Goal: Information Seeking & Learning: Learn about a topic

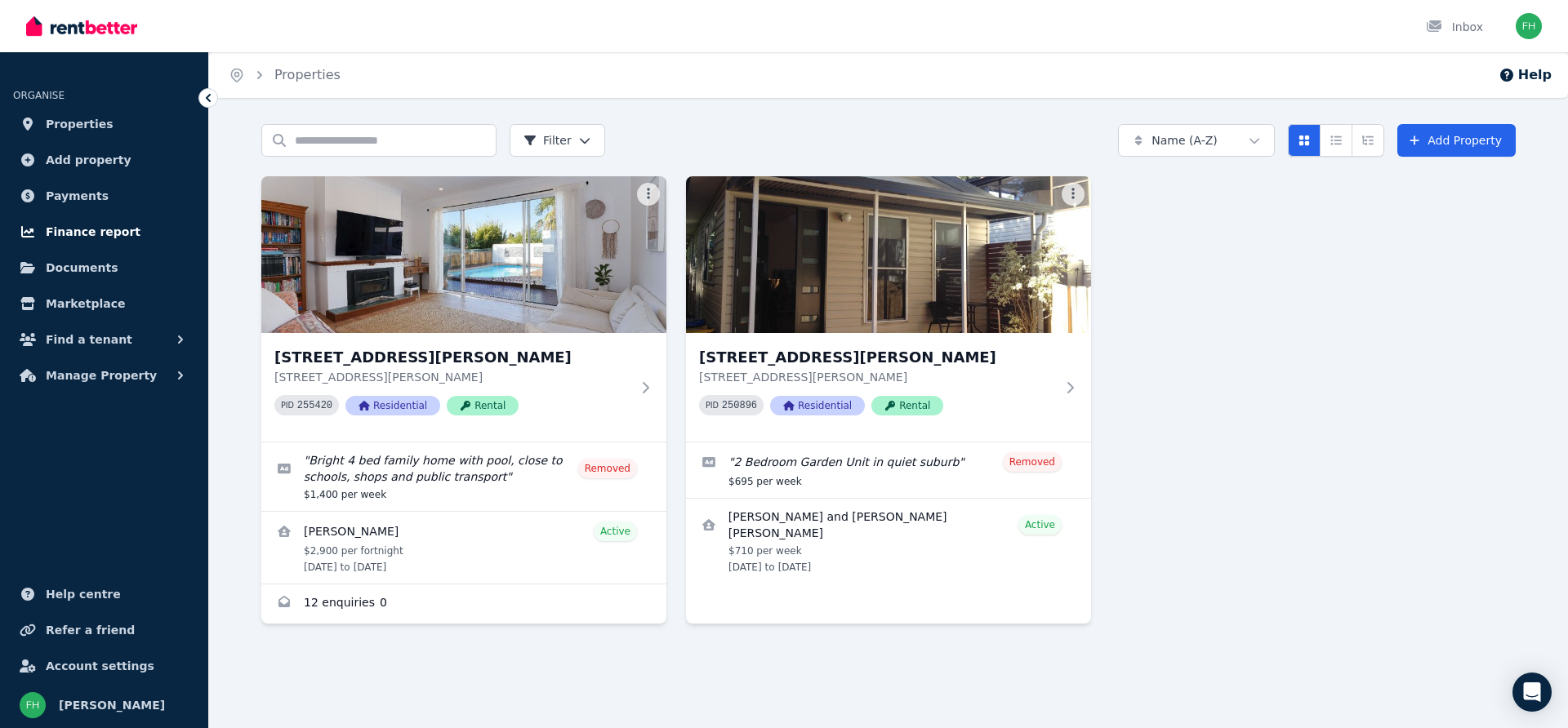
click at [81, 231] on span "Finance report" at bounding box center [93, 232] width 94 height 20
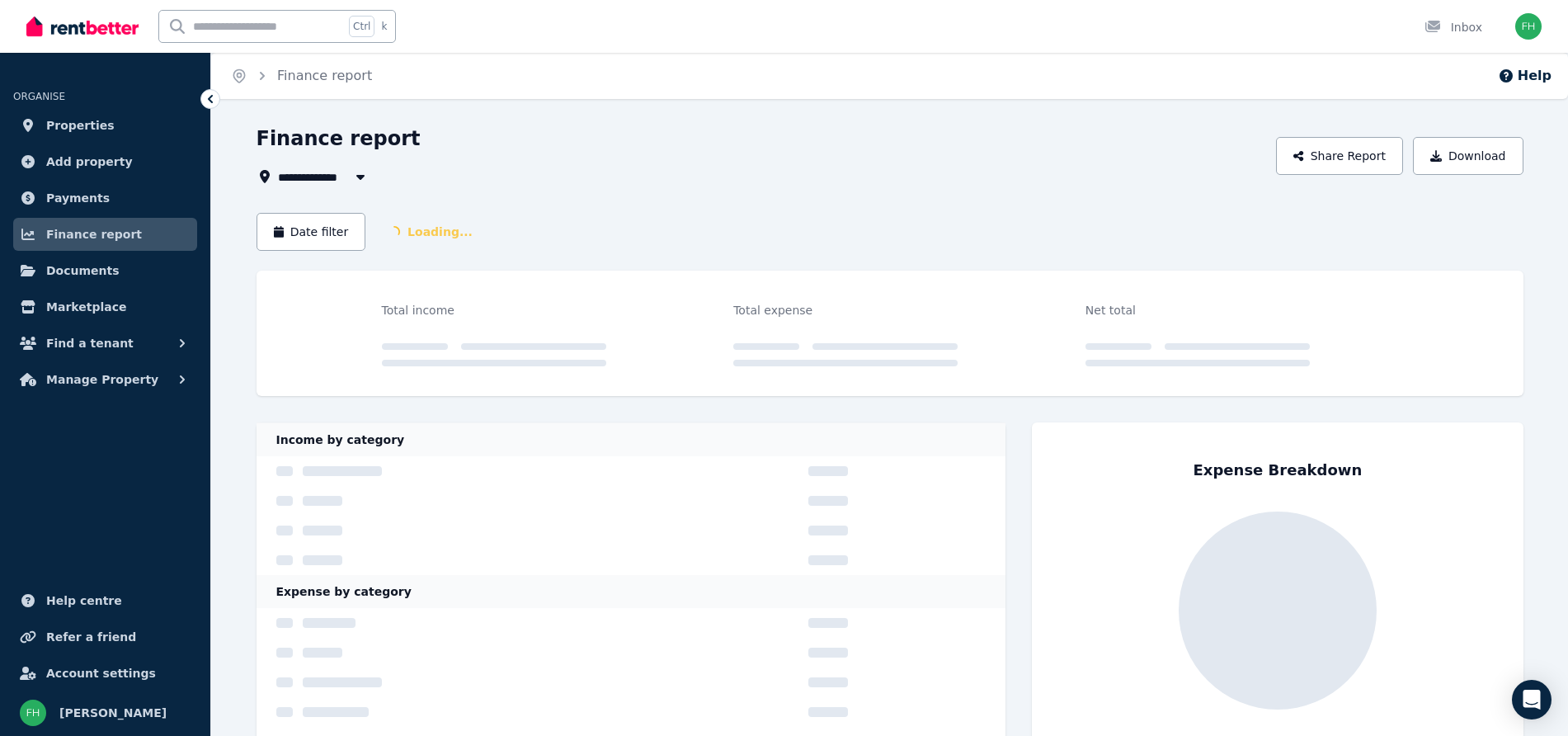
click at [604, 210] on div "**********" at bounding box center [890, 473] width 1267 height 696
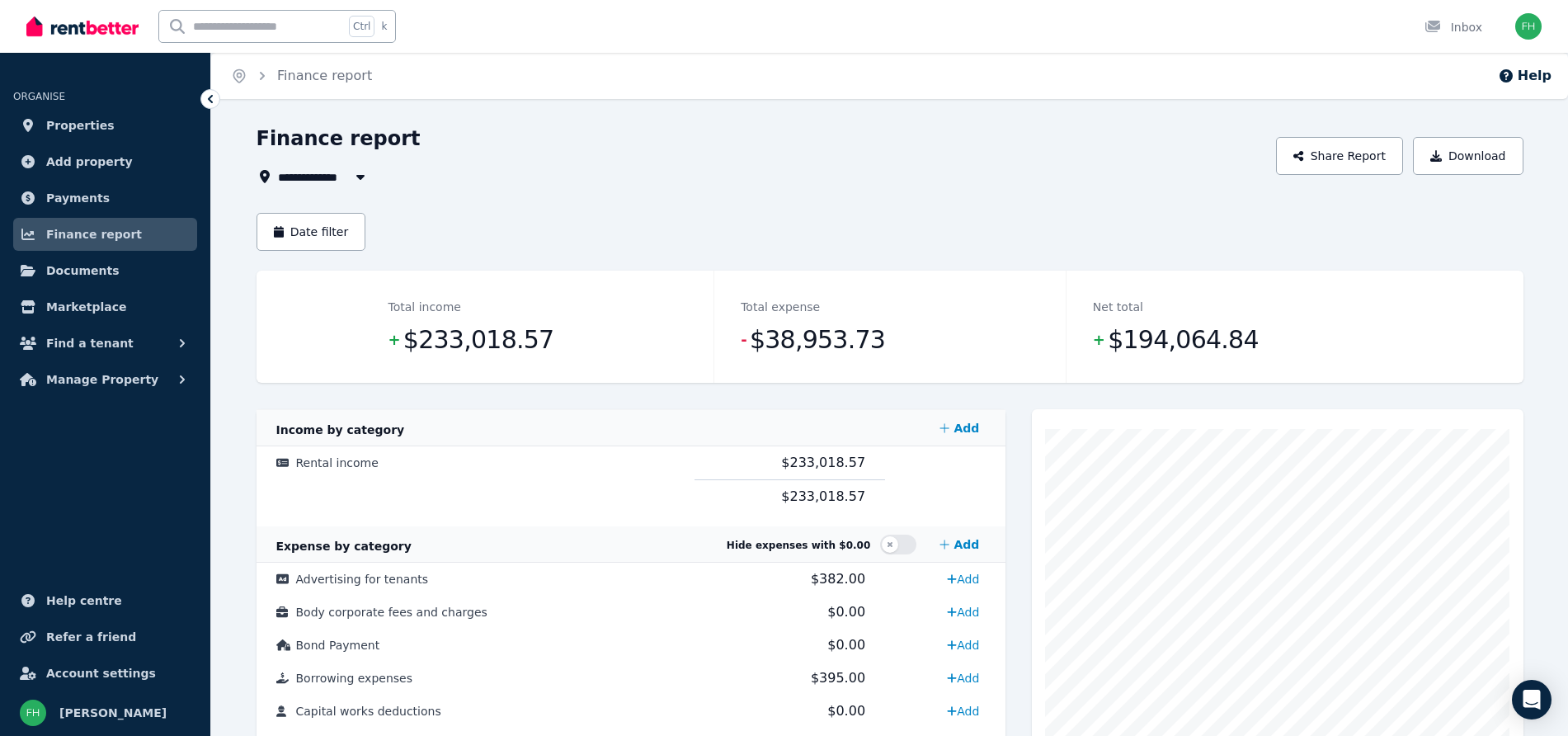
click at [358, 176] on icon "button" at bounding box center [360, 177] width 8 height 5
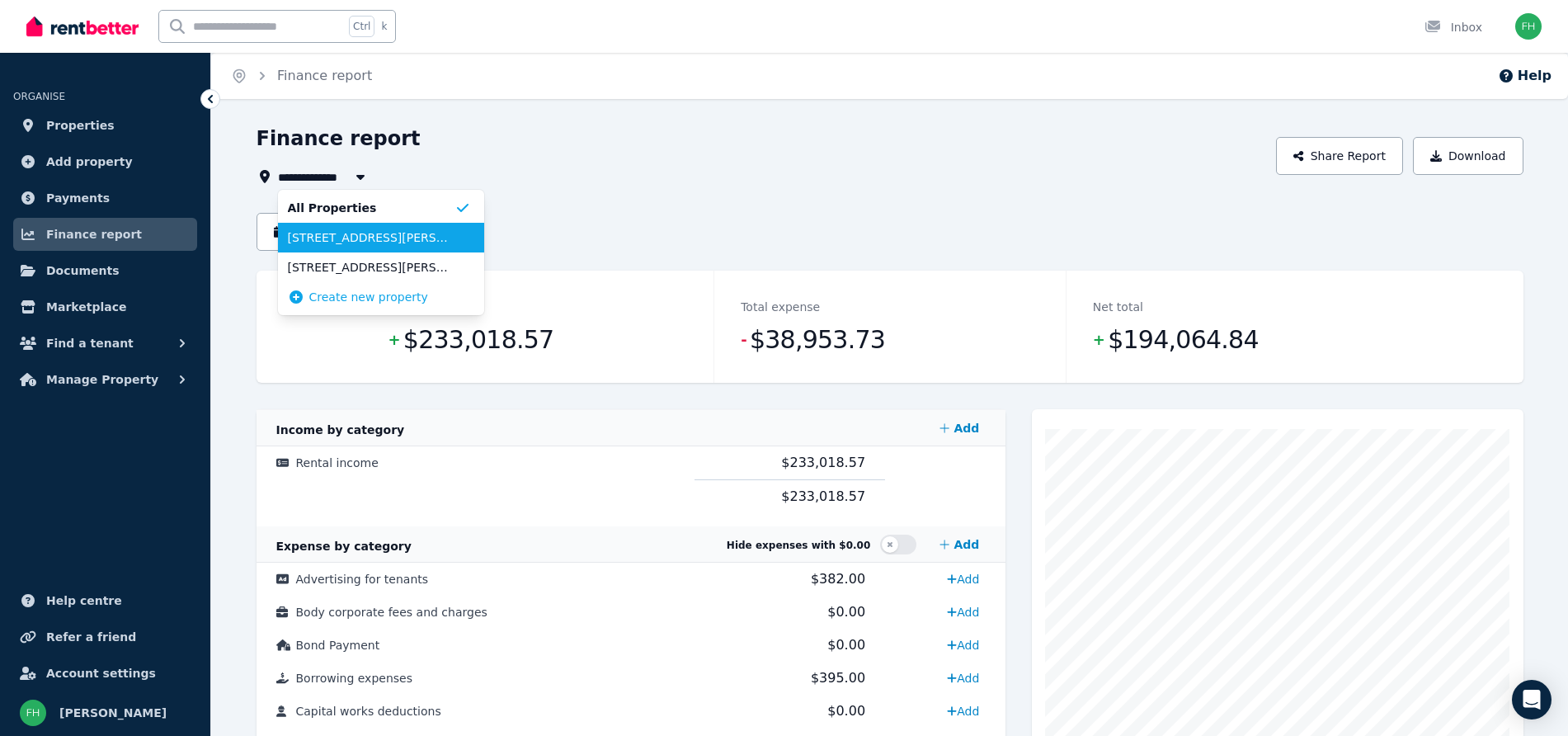
click at [326, 235] on span "[STREET_ADDRESS][PERSON_NAME]" at bounding box center [372, 238] width 167 height 17
type input "**********"
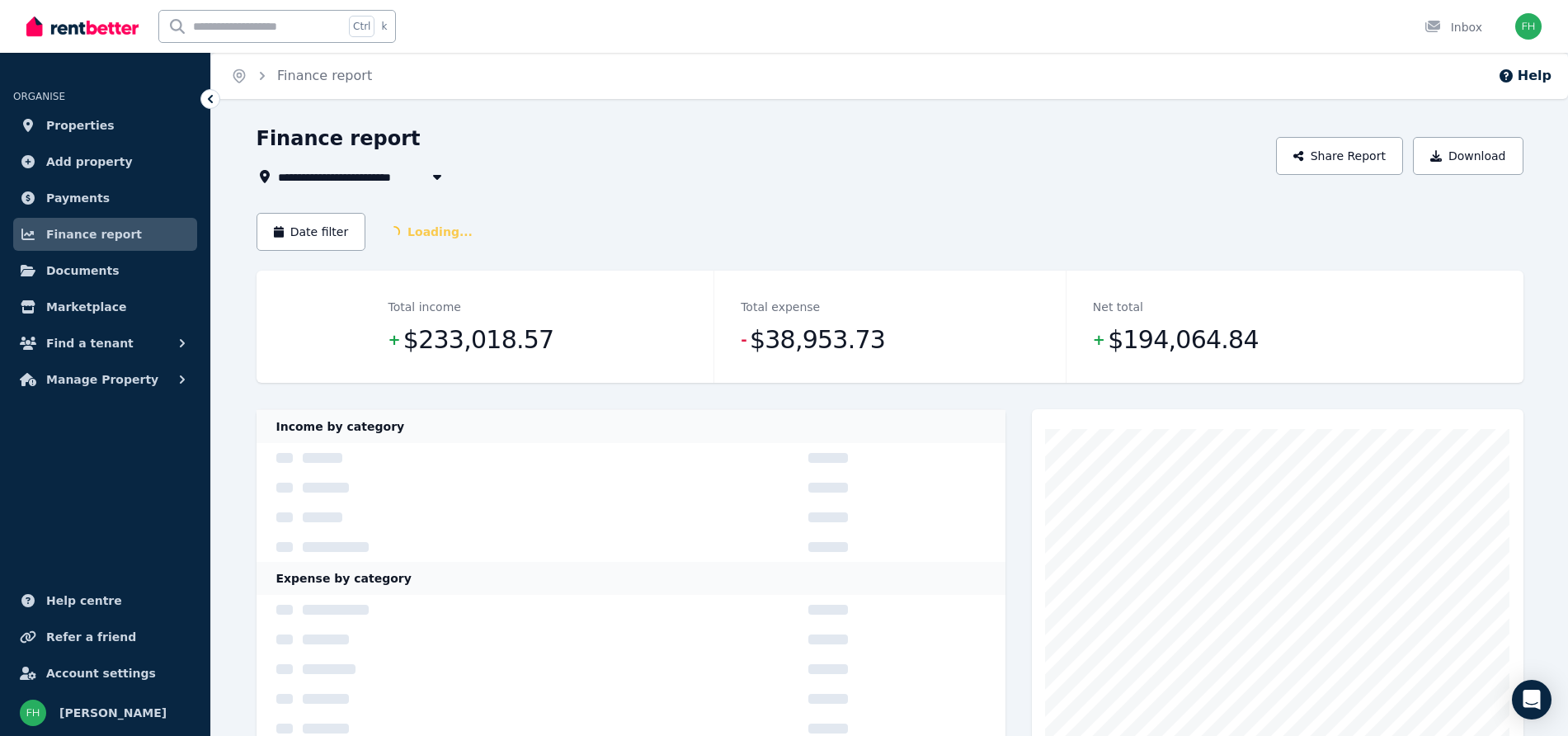
click at [326, 235] on button "Date filter" at bounding box center [311, 232] width 109 height 38
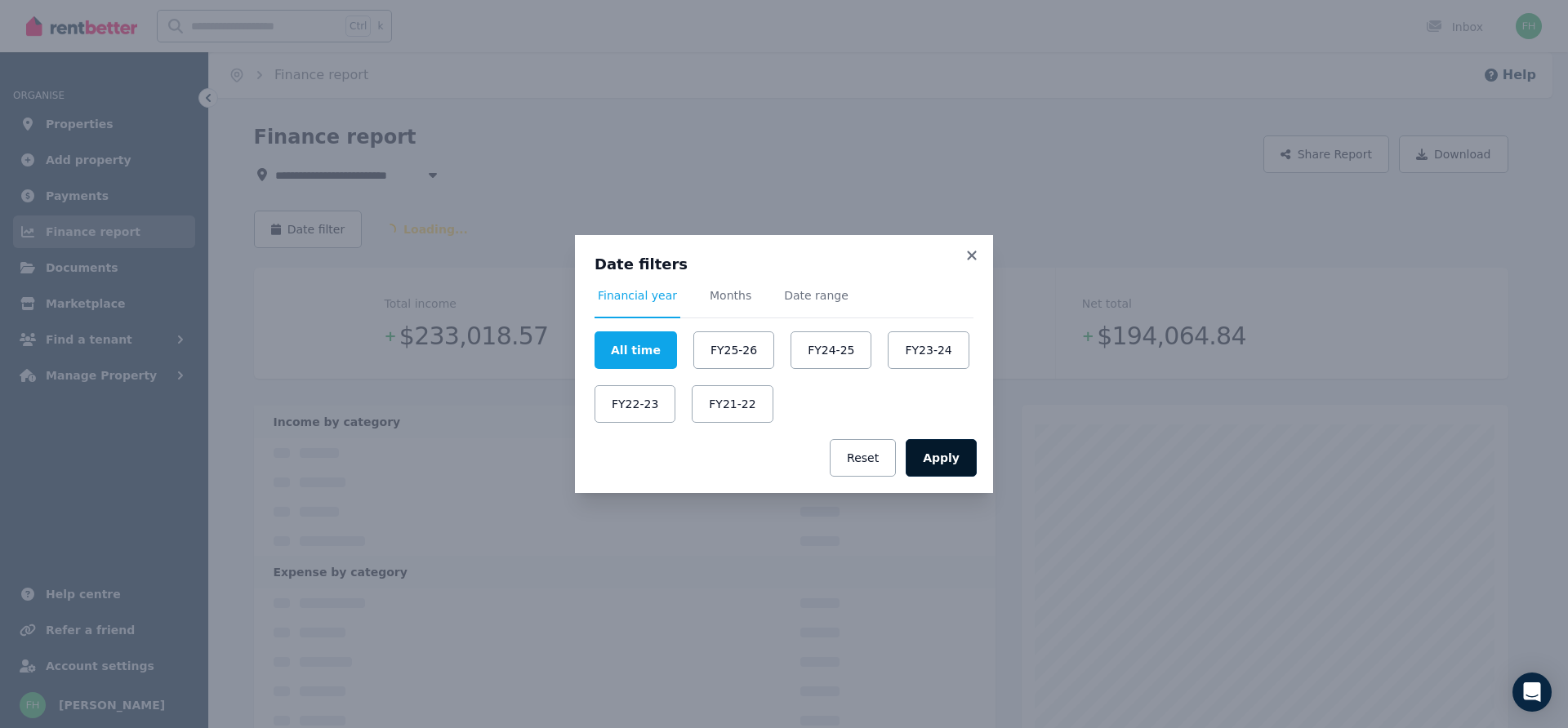
click at [967, 462] on button "Apply" at bounding box center [941, 457] width 71 height 37
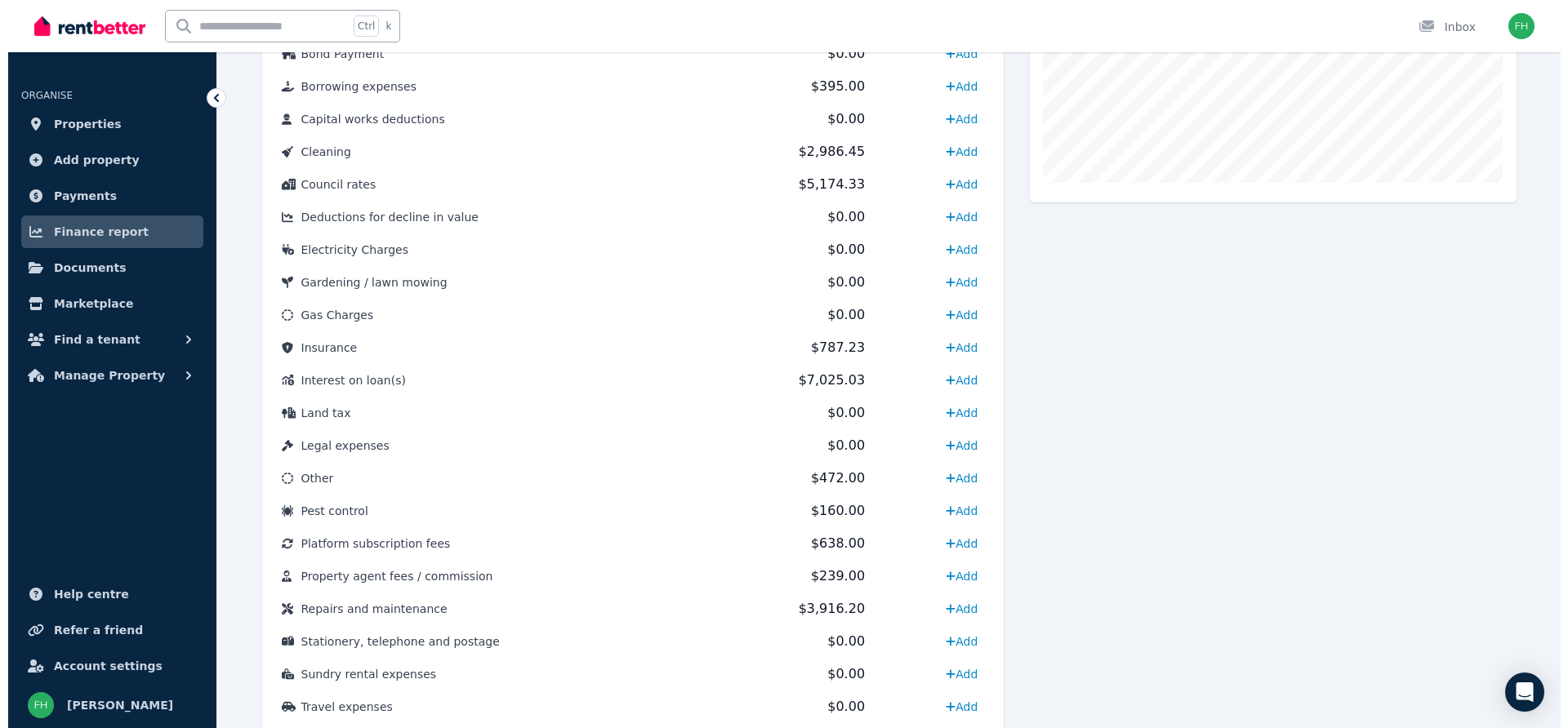
scroll to position [701, 0]
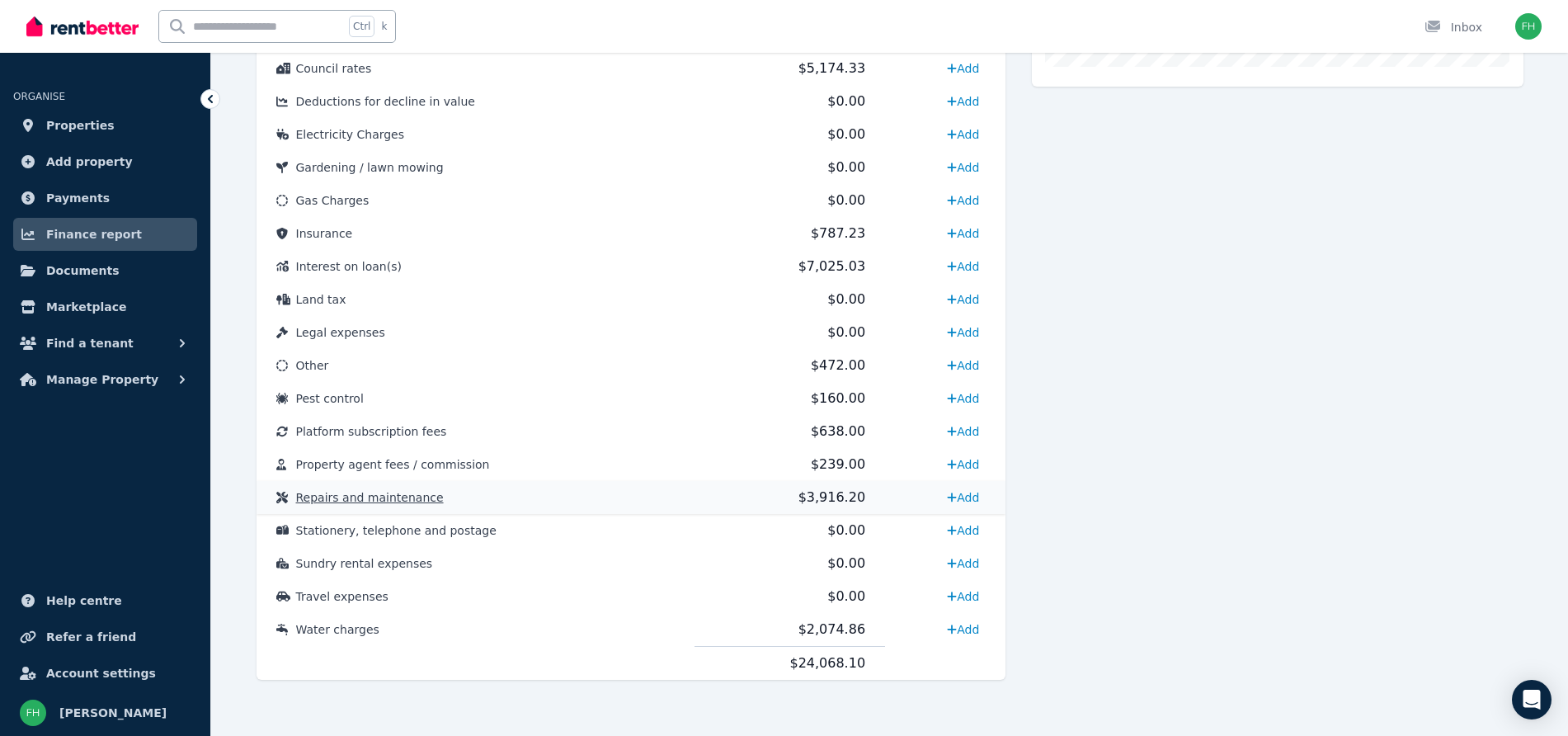
click at [354, 495] on span "Repairs and maintenance" at bounding box center [370, 497] width 148 height 13
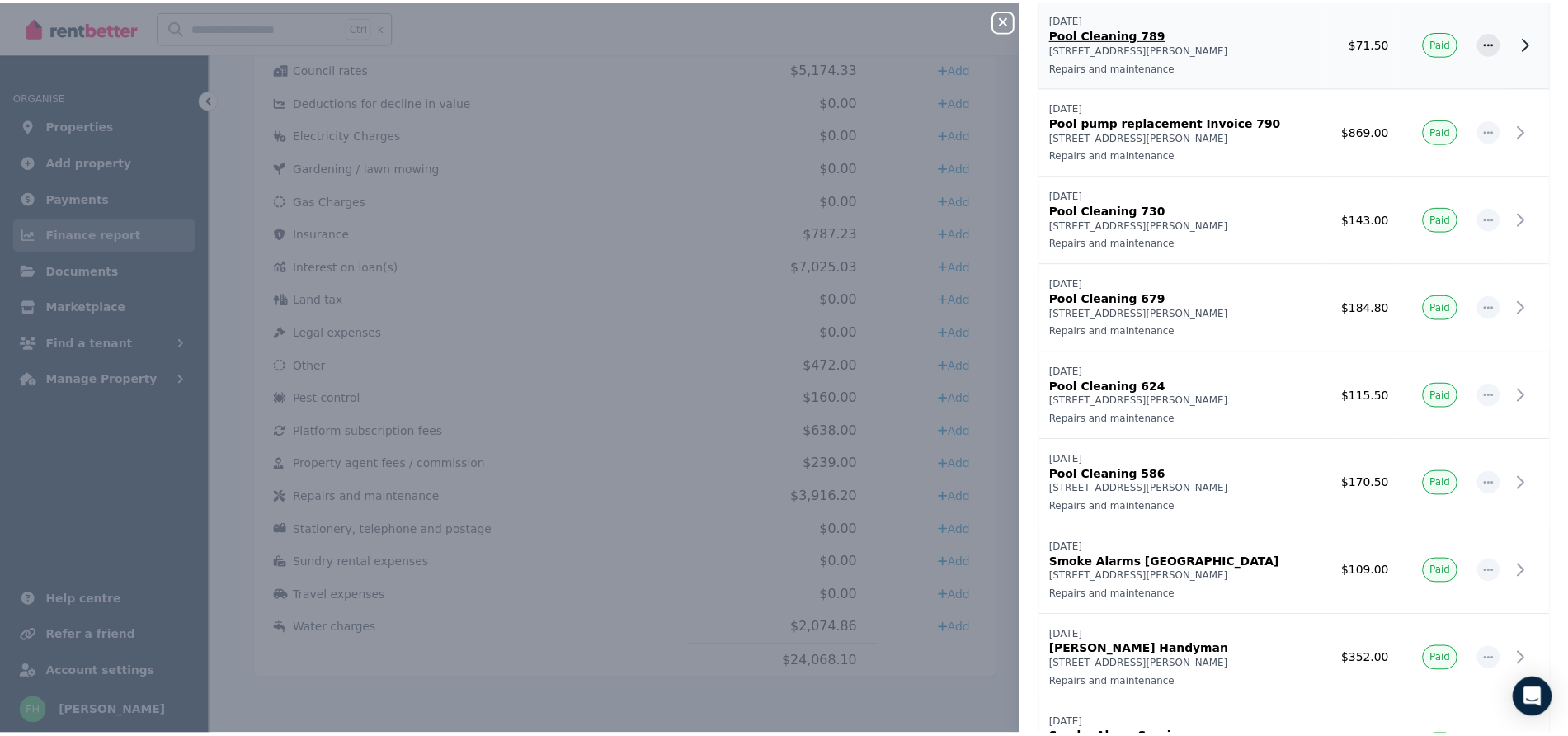
scroll to position [1078, 0]
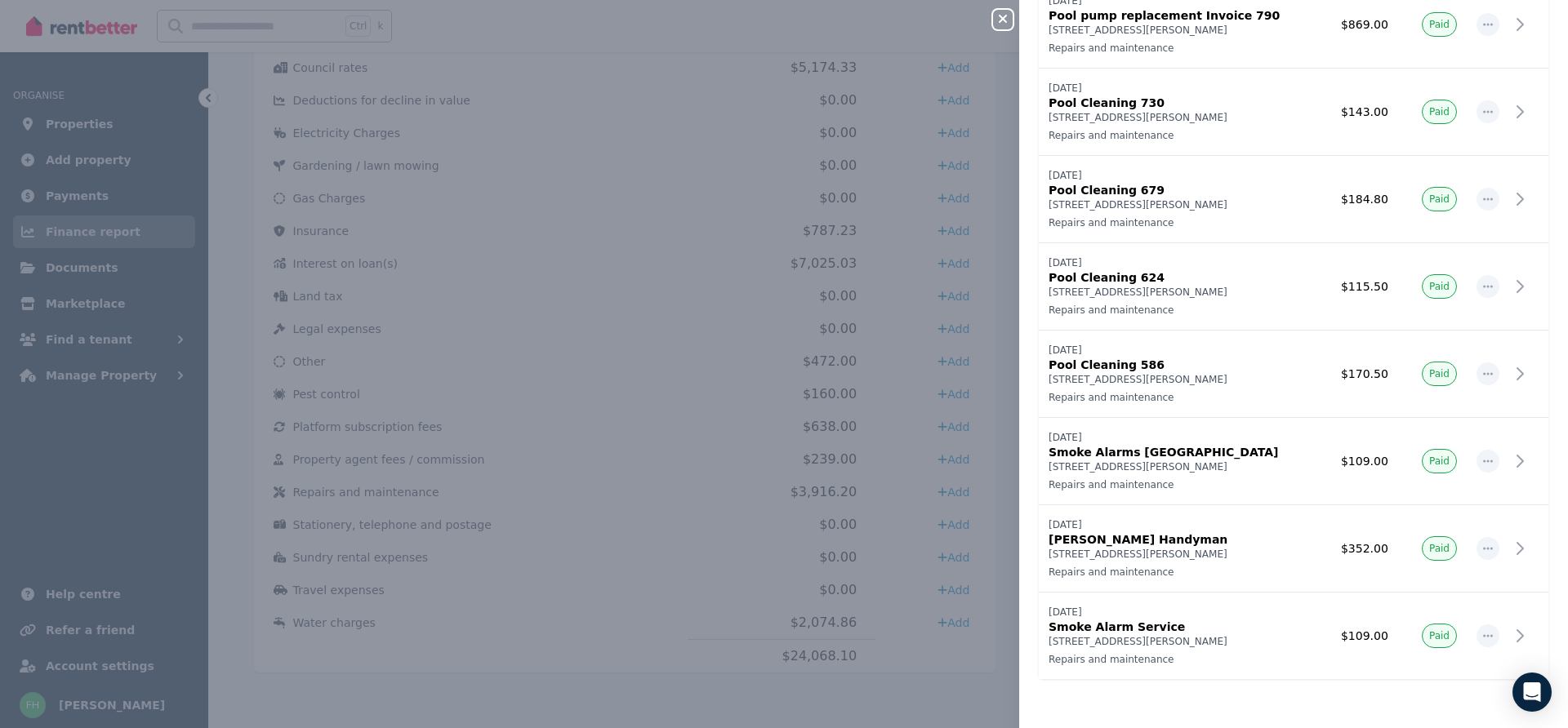
click at [677, 397] on div "Close panel Repairs and maintenance Record expense Date Name Address Category A…" at bounding box center [784, 364] width 1568 height 728
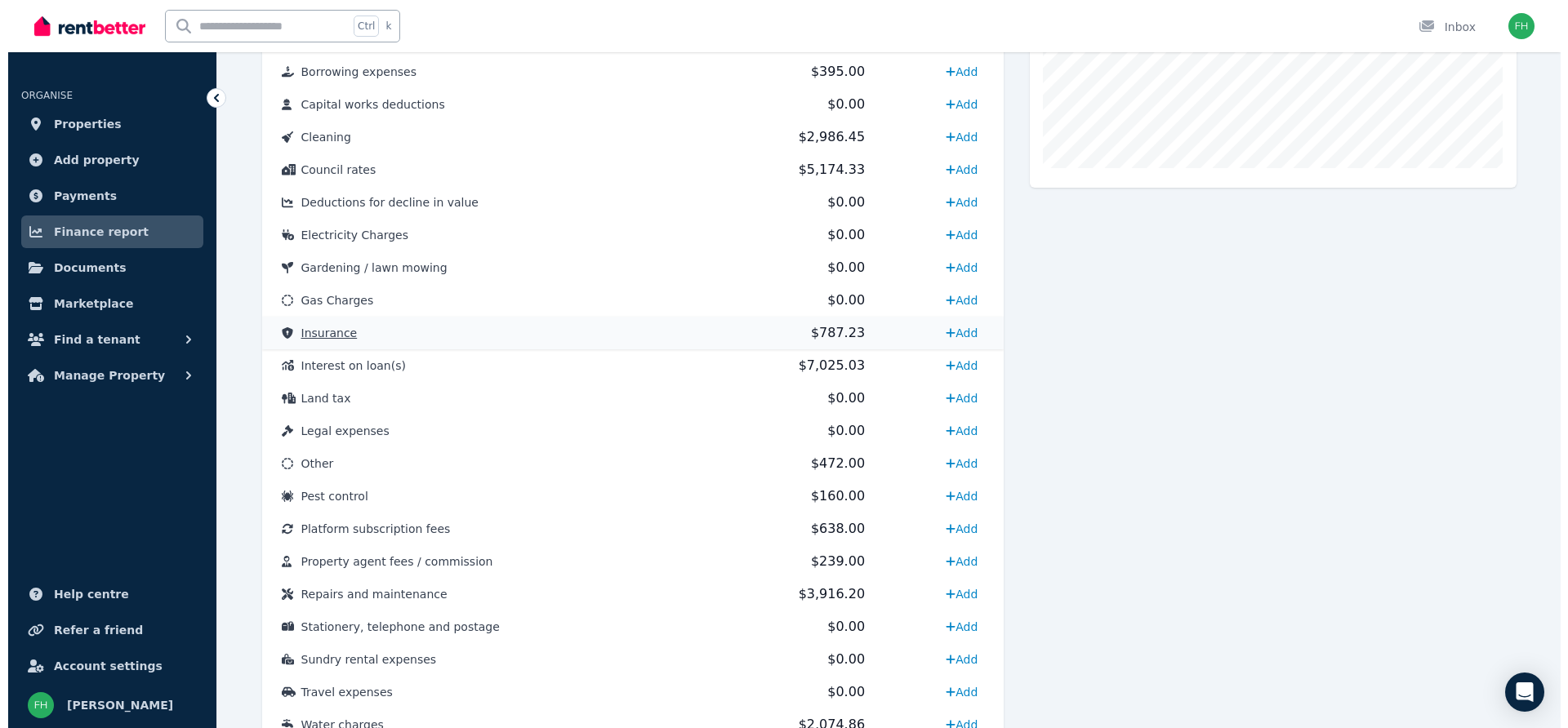
scroll to position [497, 0]
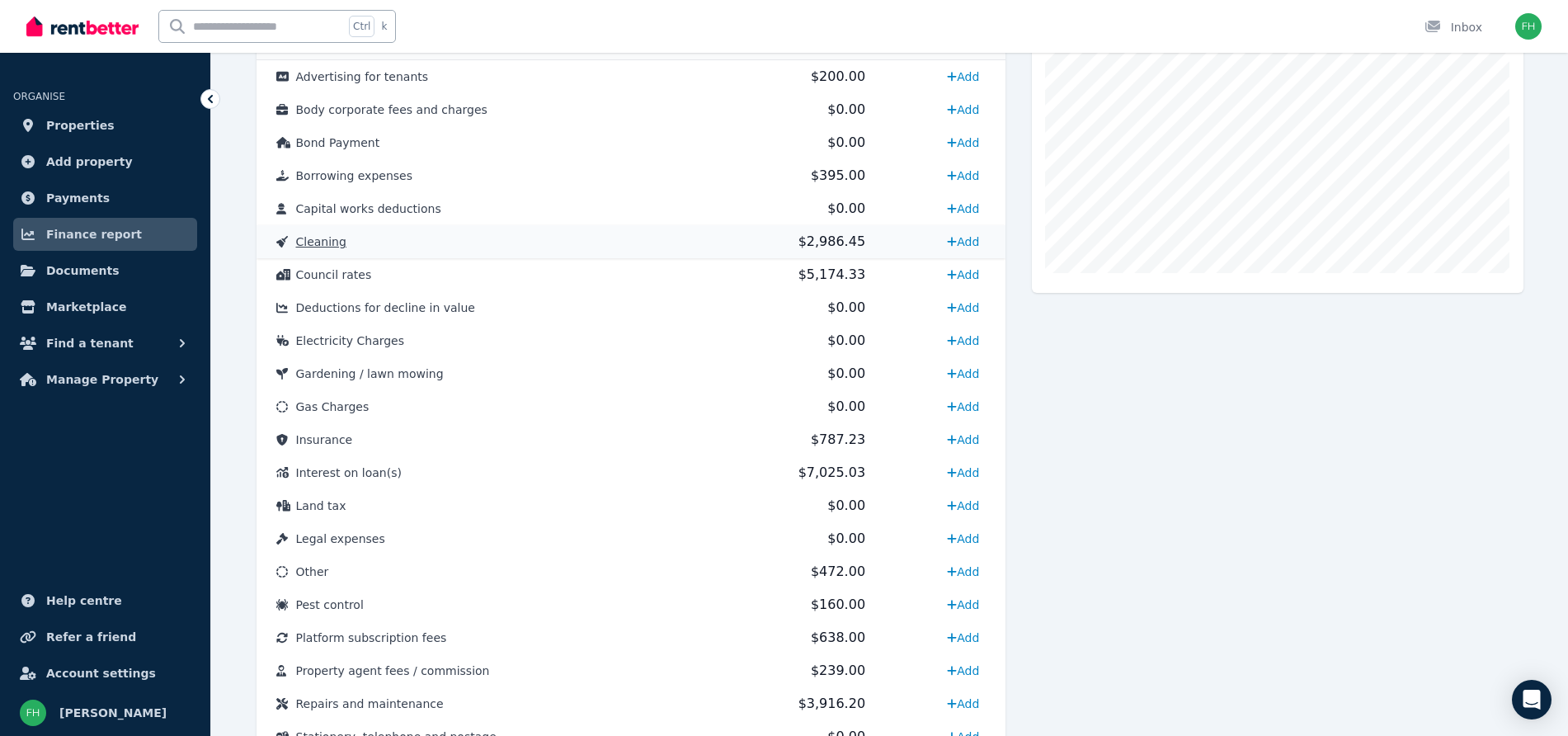
click at [308, 247] on span "Cleaning" at bounding box center [321, 241] width 51 height 13
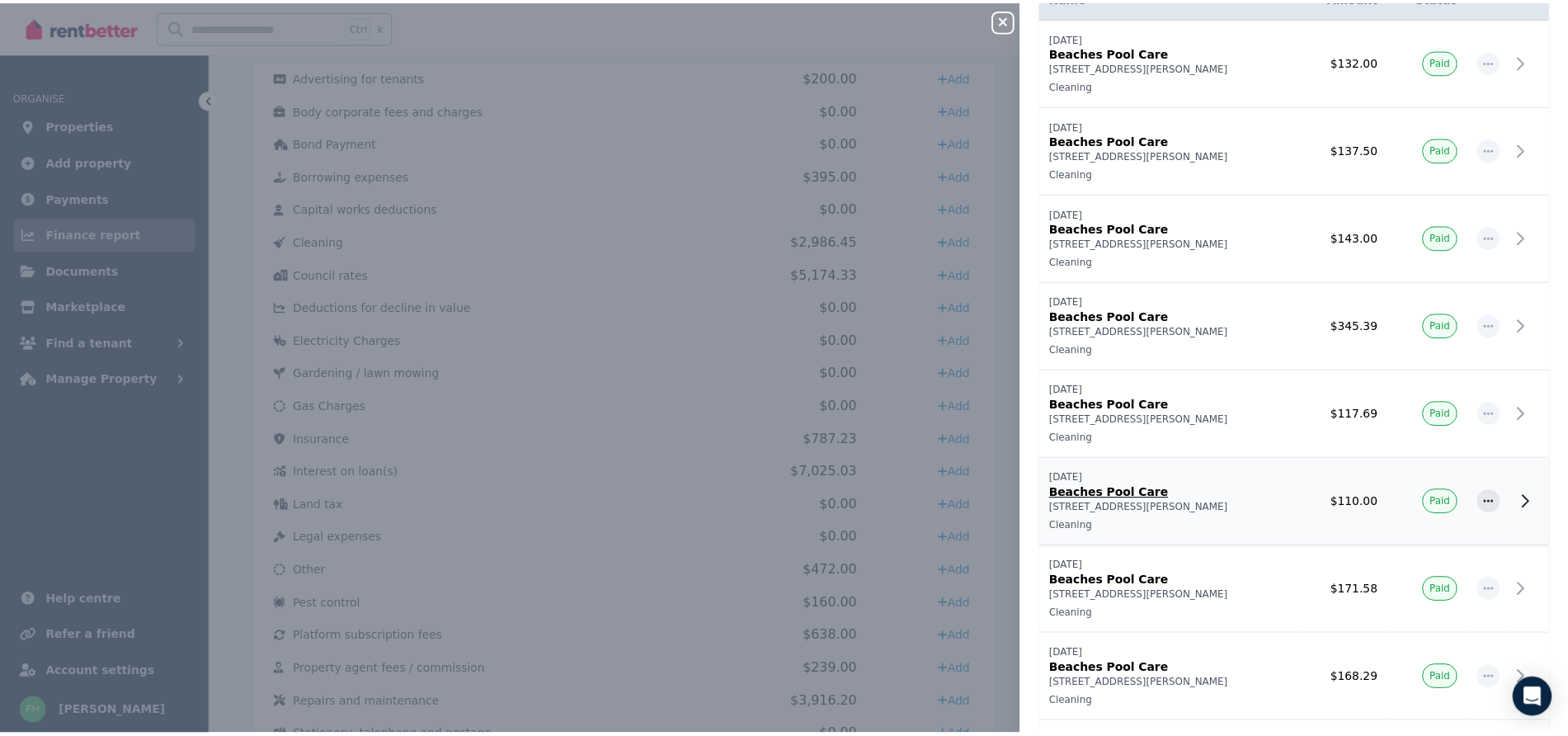
scroll to position [0, 0]
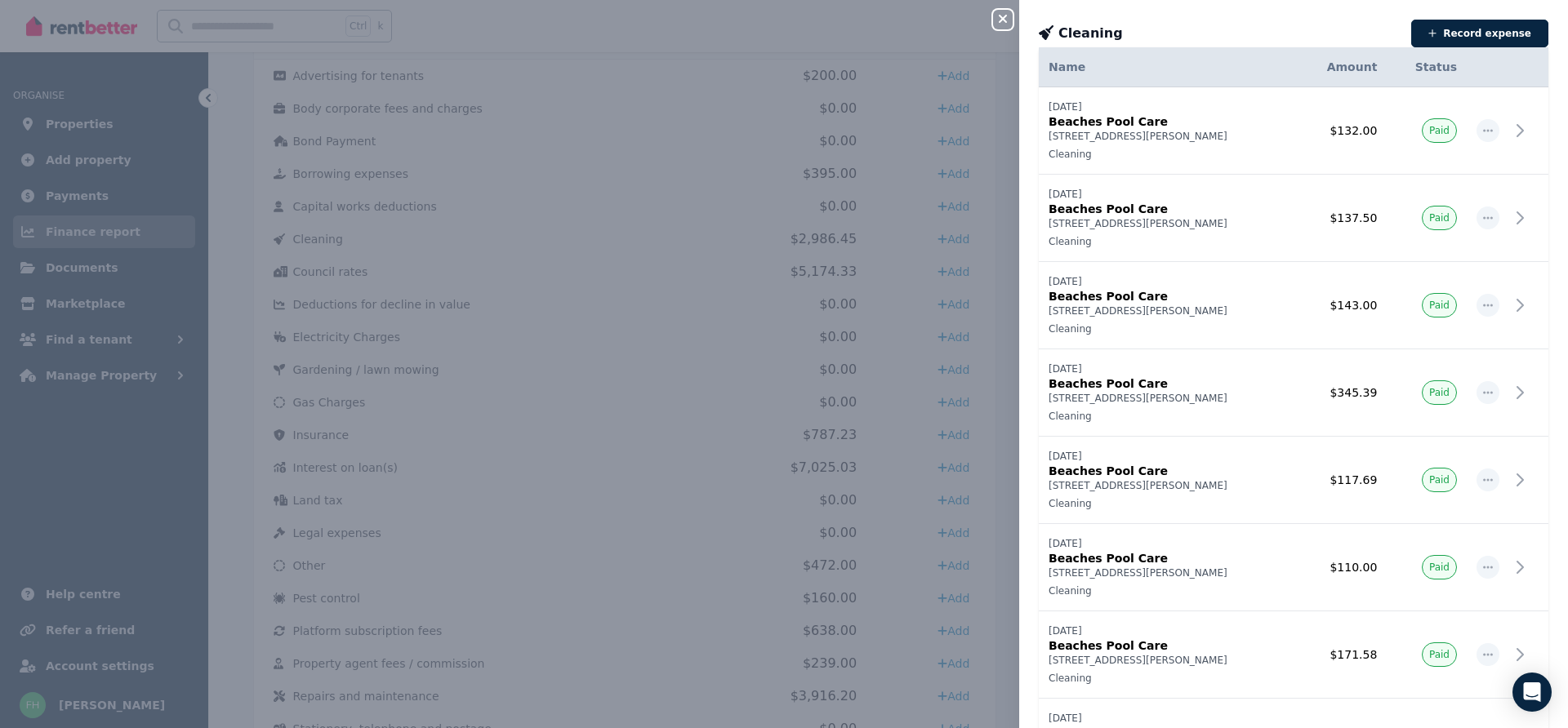
click at [708, 247] on div "Close panel Cleaning Record expense Date Name Address Category Amount Status [D…" at bounding box center [784, 364] width 1568 height 728
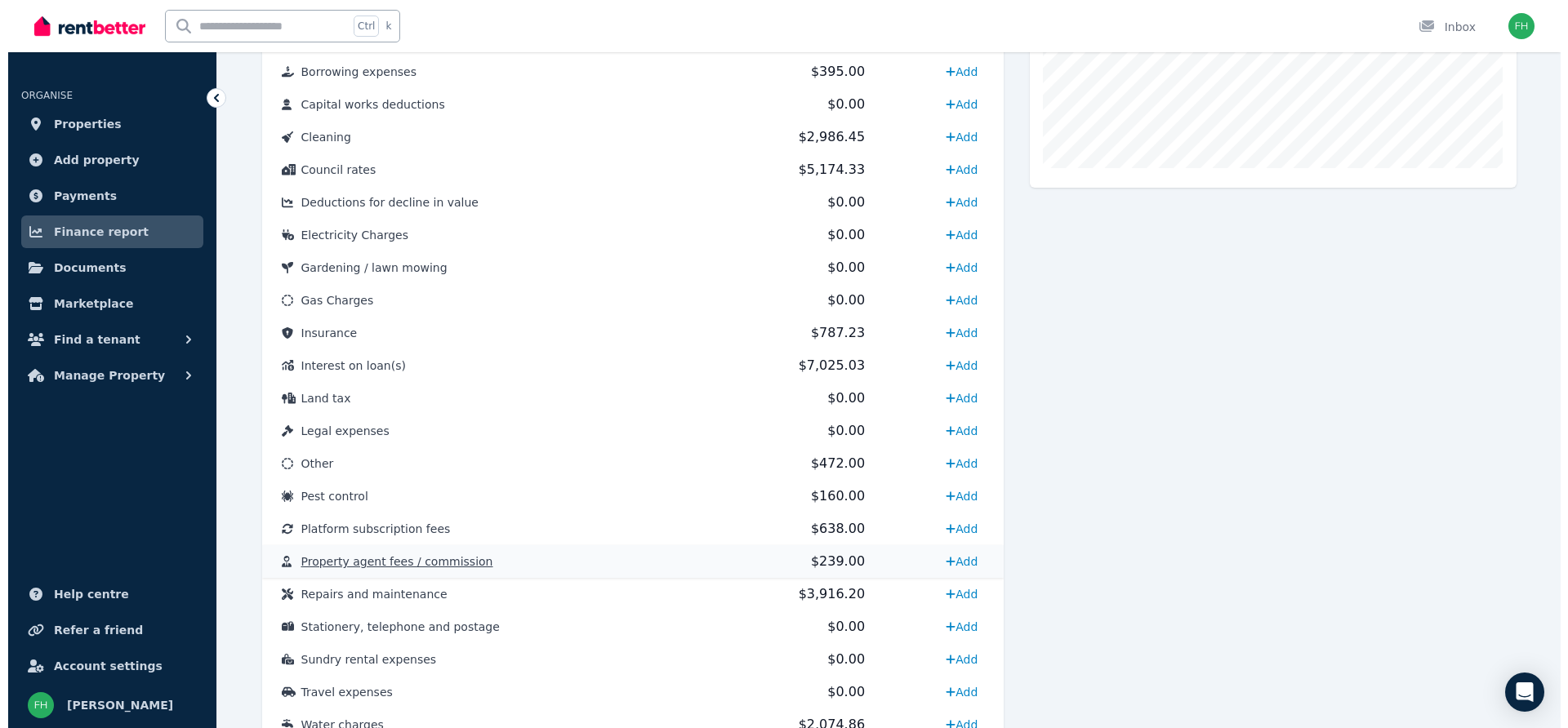
scroll to position [701, 0]
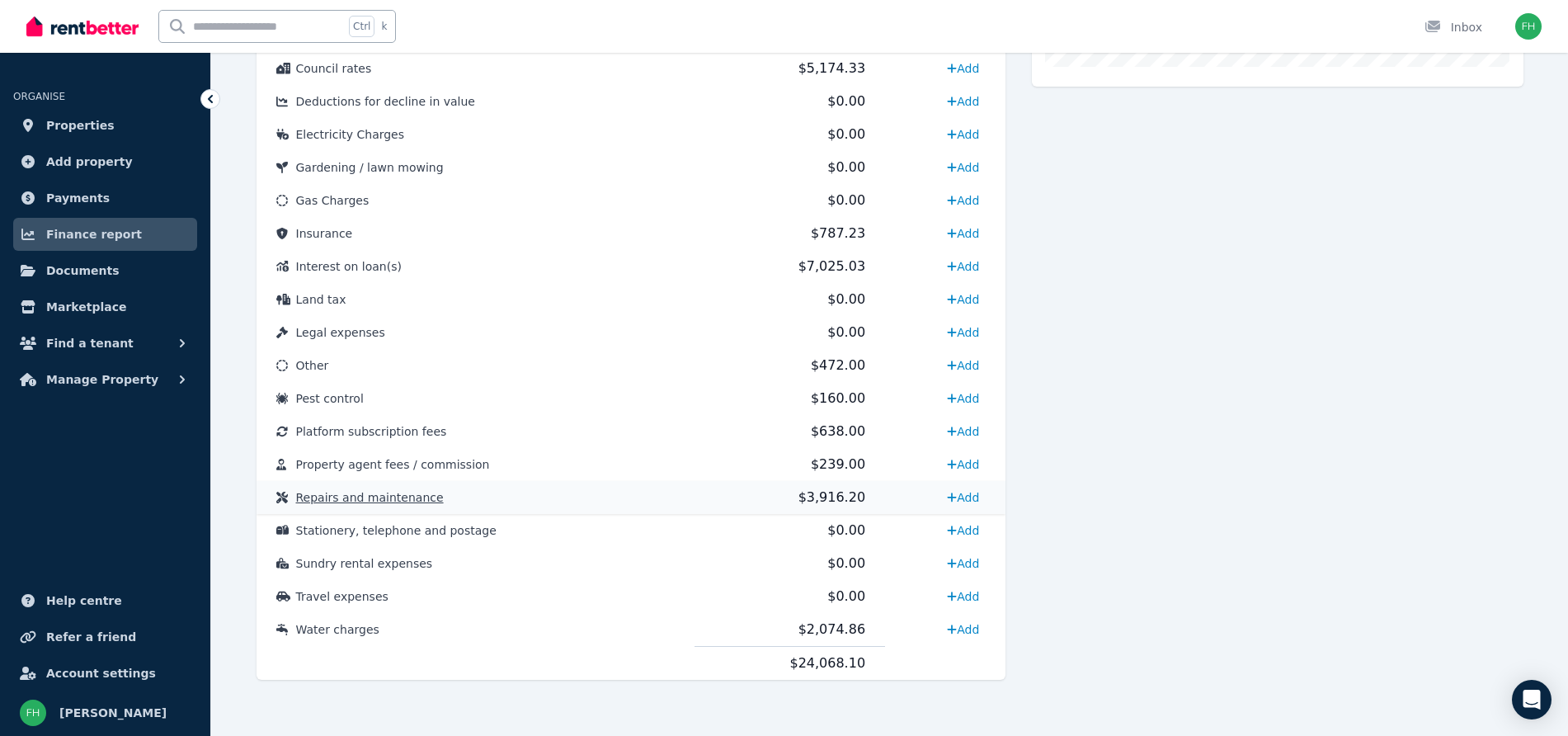
drag, startPoint x: 377, startPoint y: 497, endPoint x: 390, endPoint y: 491, distance: 14.3
click at [390, 491] on span "Repairs and maintenance" at bounding box center [370, 497] width 148 height 13
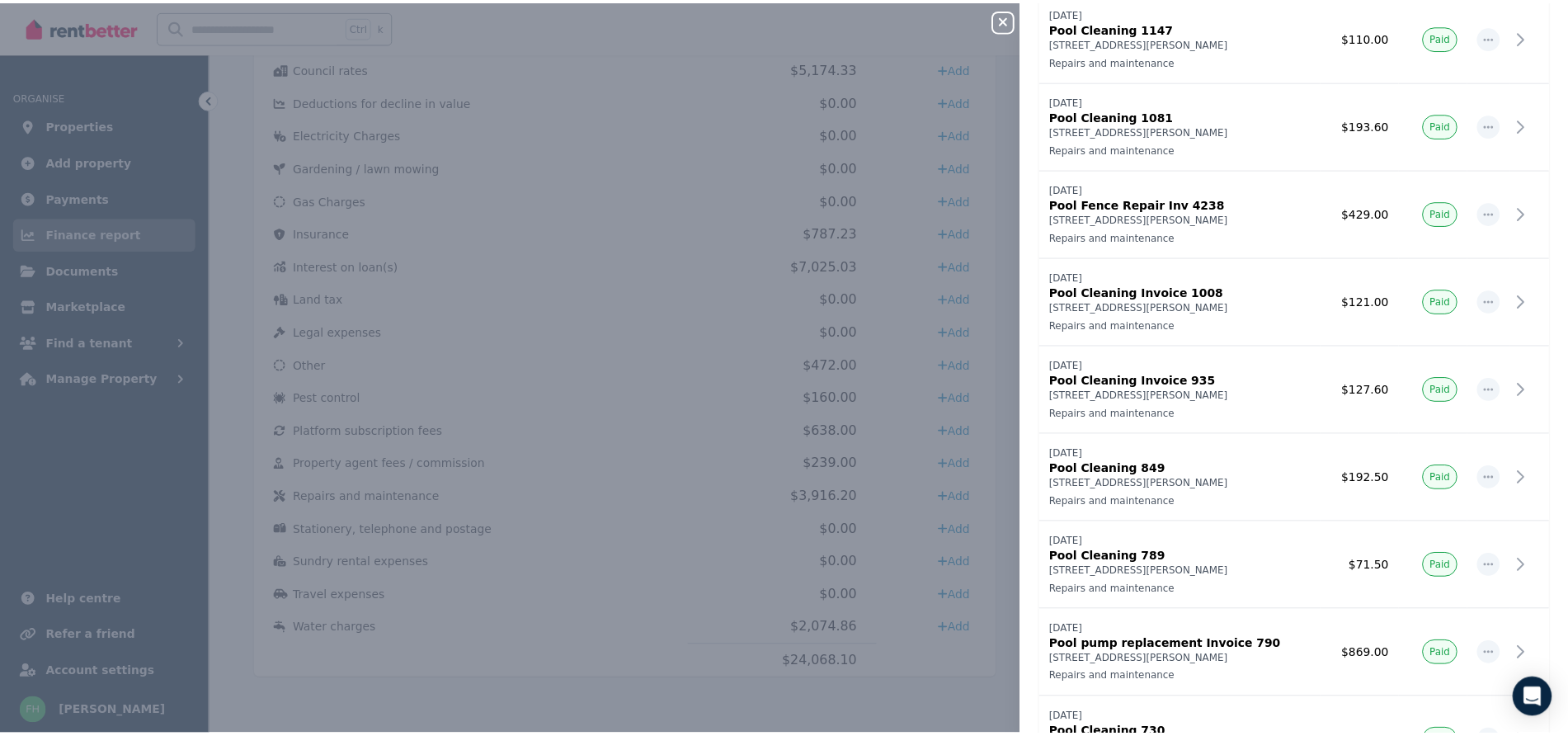
scroll to position [413, 0]
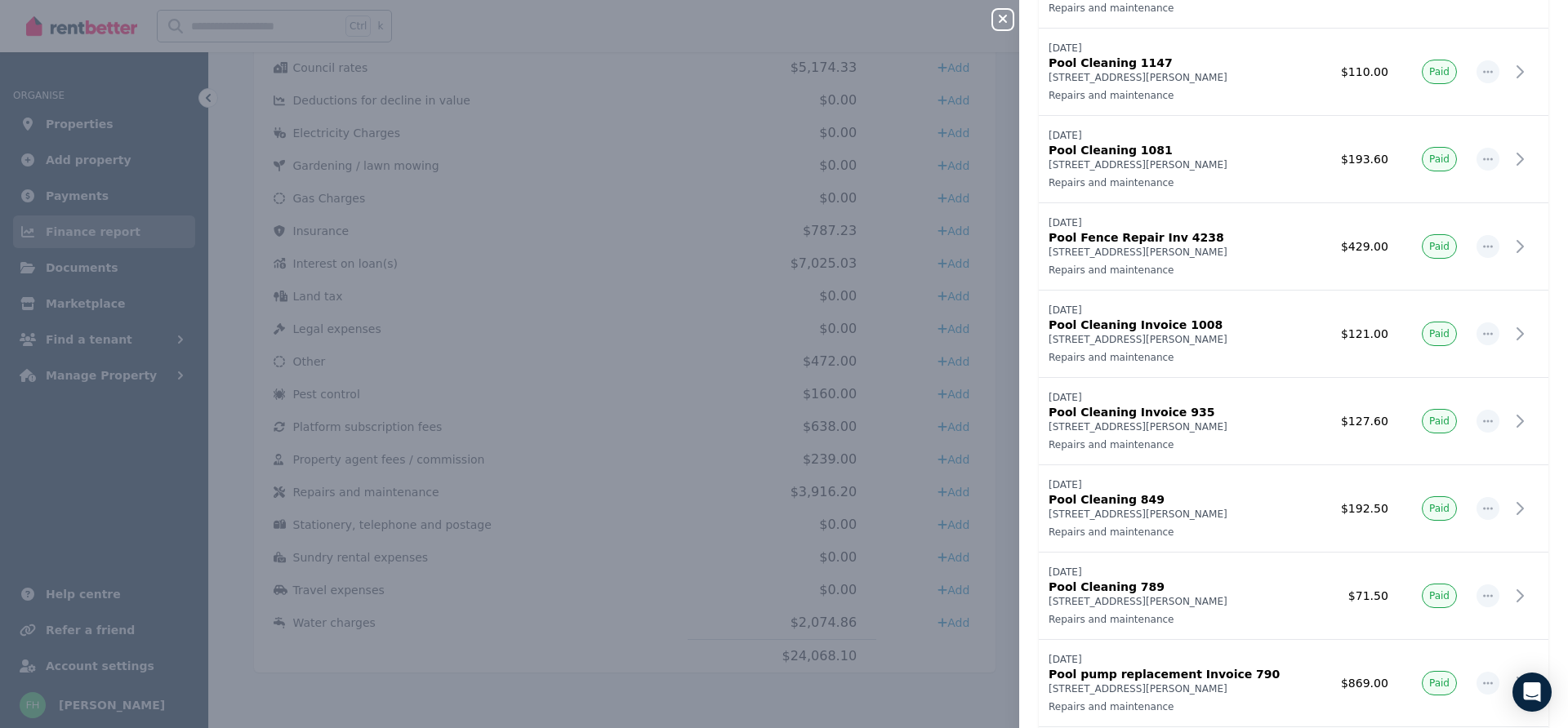
click at [1010, 21] on icon "button" at bounding box center [1003, 18] width 20 height 13
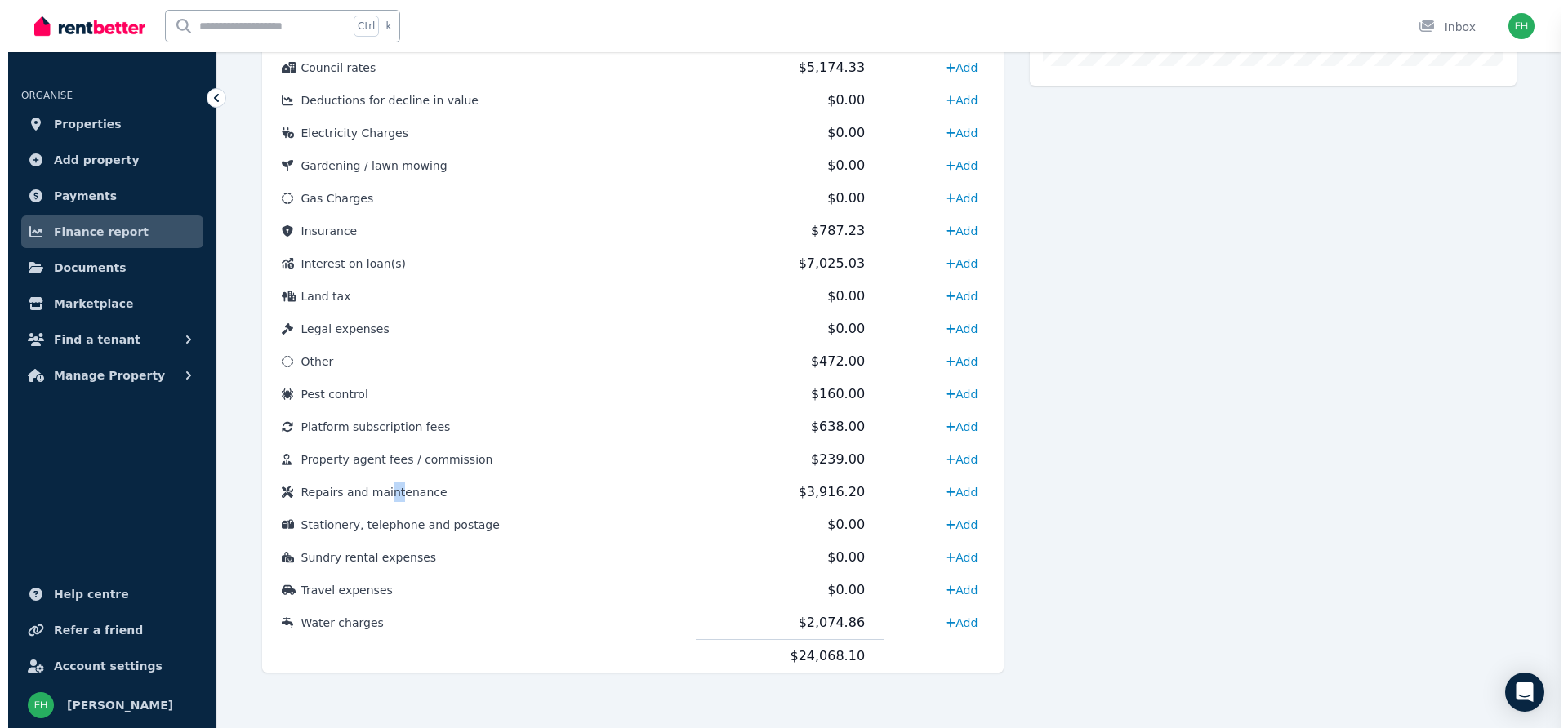
scroll to position [0, 0]
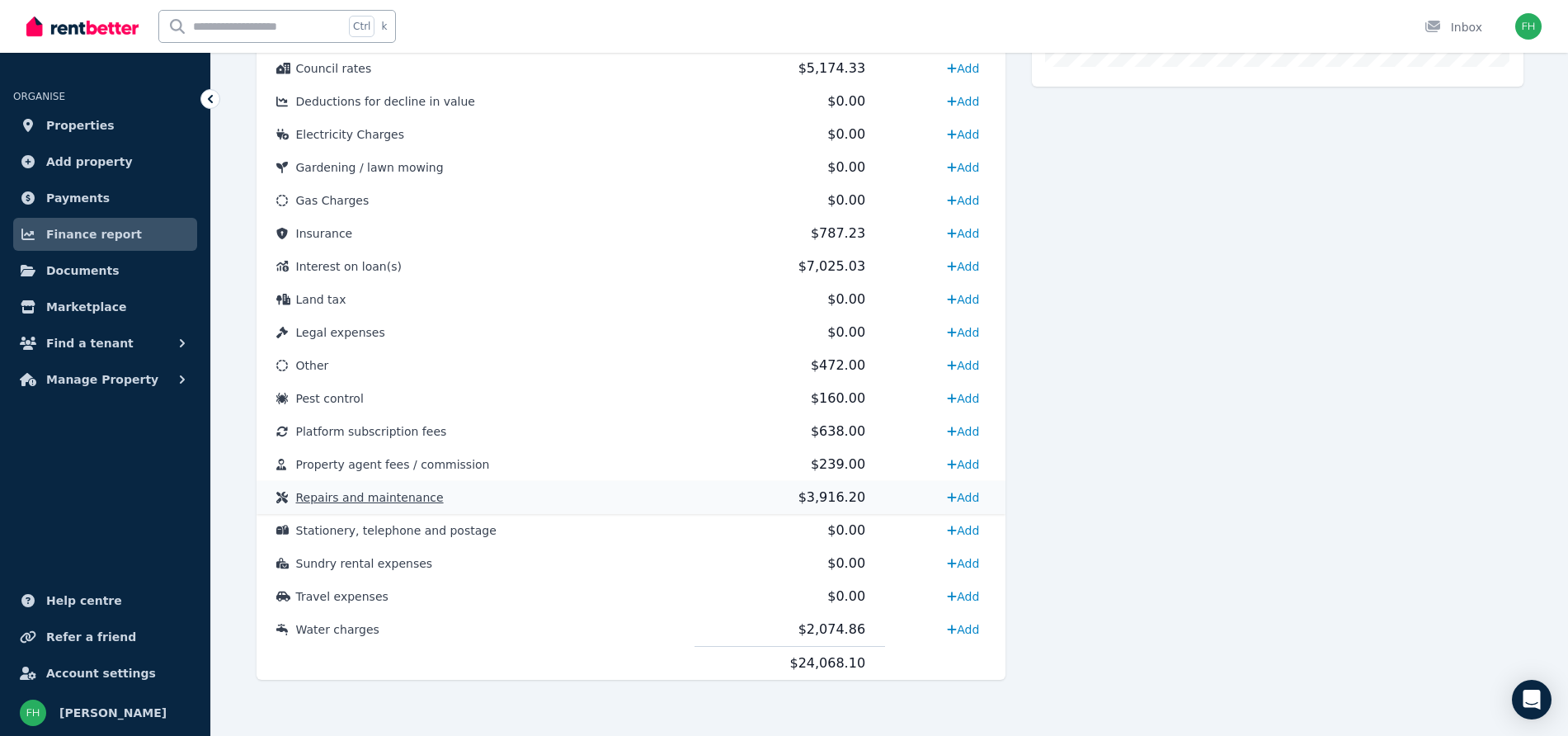
click at [342, 497] on span "Repairs and maintenance" at bounding box center [370, 497] width 148 height 13
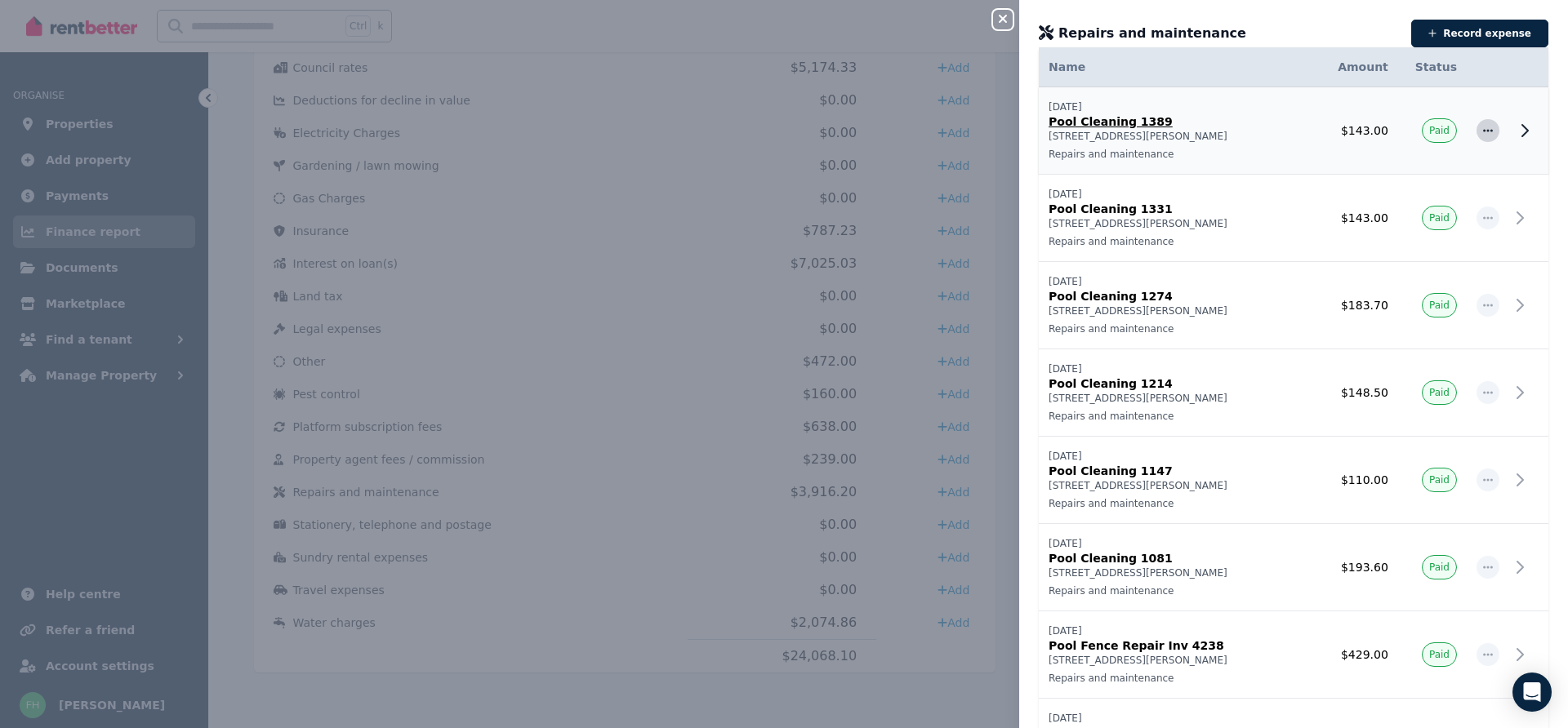
click at [1476, 123] on span "button" at bounding box center [1487, 130] width 23 height 23
click at [1515, 128] on icon at bounding box center [1525, 131] width 20 height 20
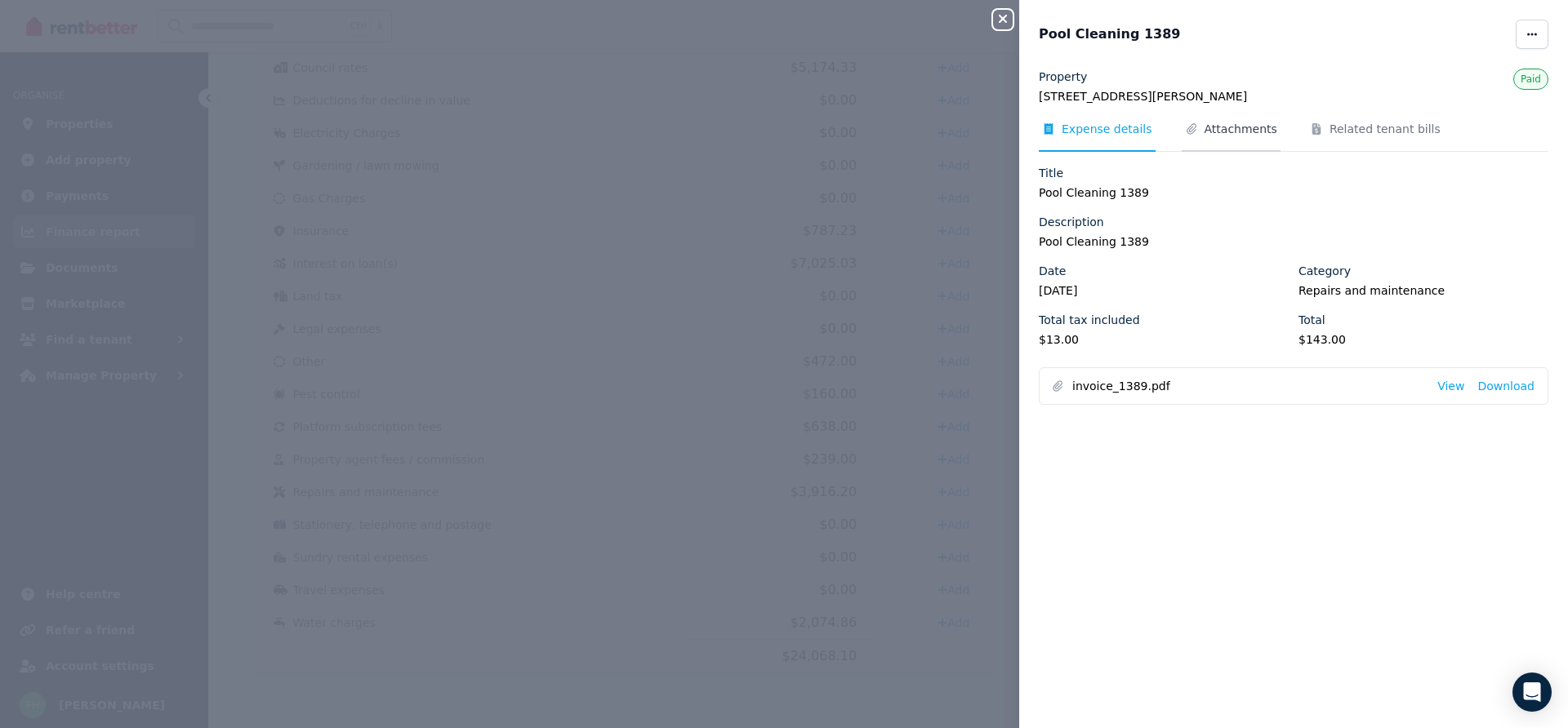
click at [1240, 123] on span "Attachments" at bounding box center [1241, 129] width 73 height 17
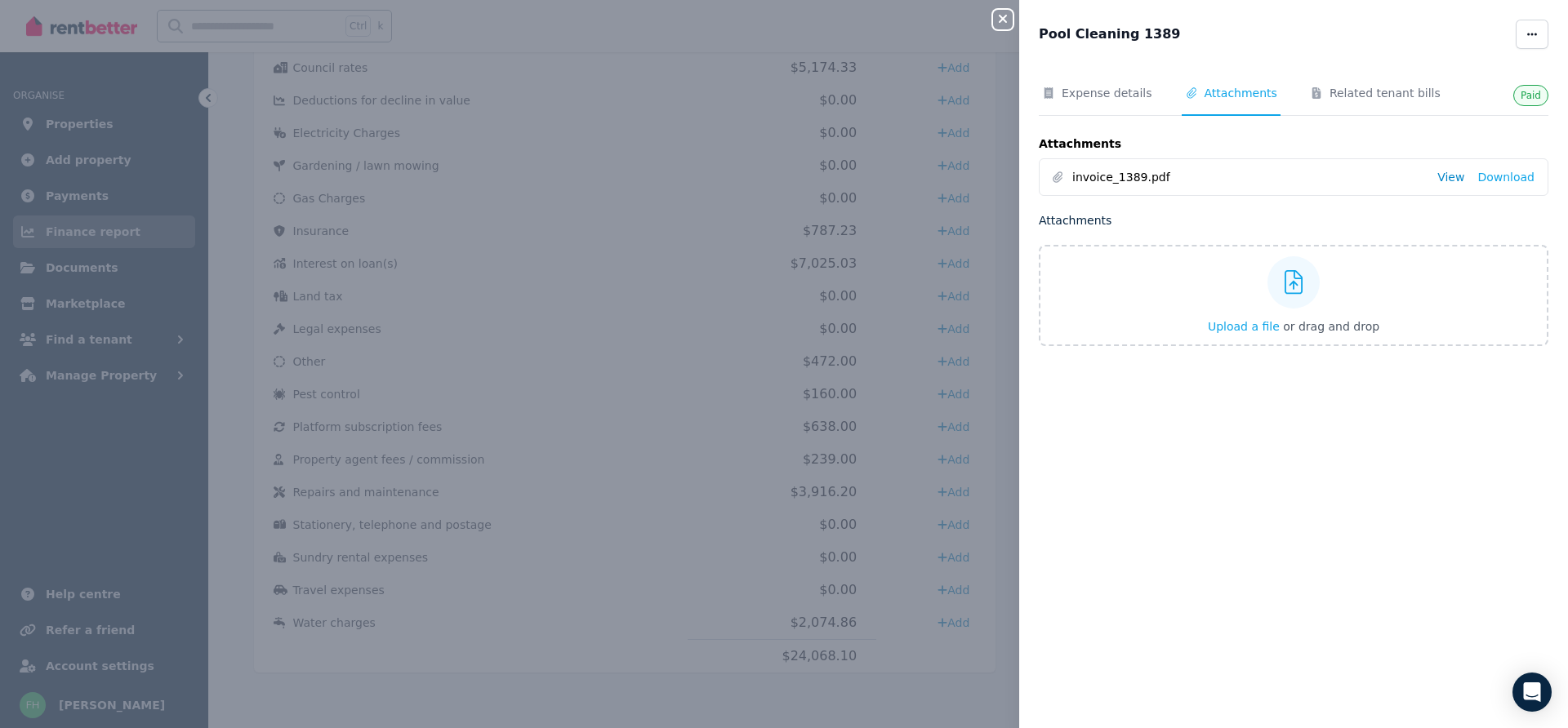
click at [1437, 175] on link "View" at bounding box center [1450, 177] width 27 height 17
